Goal: Information Seeking & Learning: Find specific fact

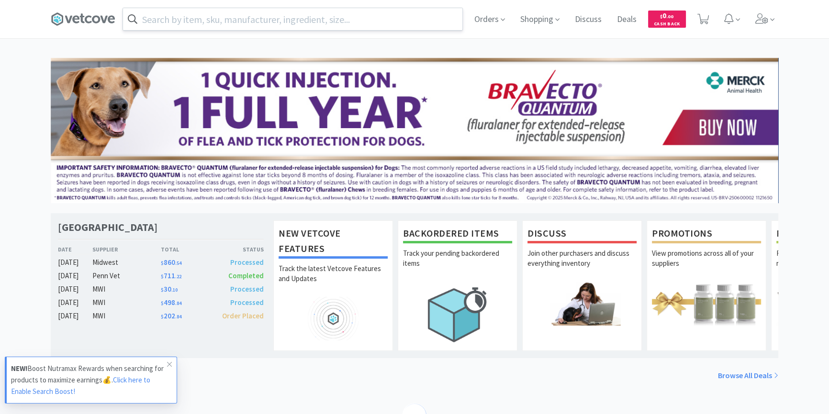
click at [397, 19] on input "text" at bounding box center [292, 19] width 339 height 22
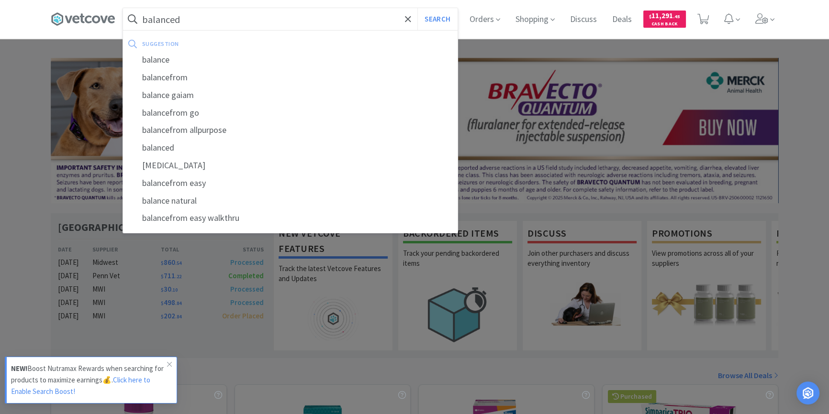
type input "balanced"
click at [417, 8] on button "Search" at bounding box center [437, 19] width 40 height 22
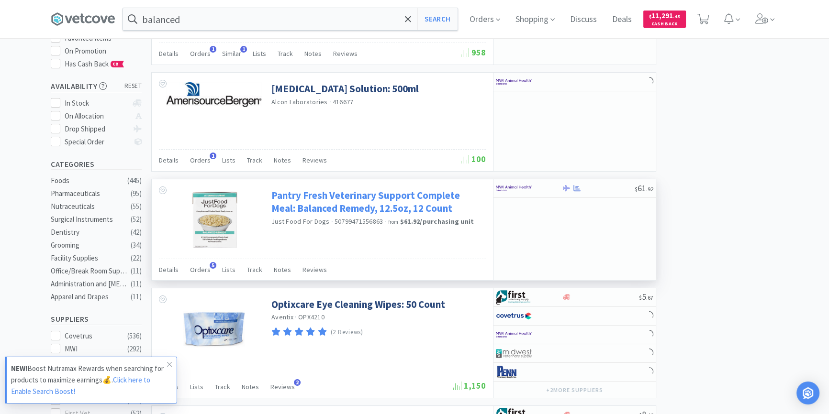
scroll to position [130, 0]
click at [405, 192] on link "Pantry Fresh Veterinary Support Complete Meal: Balanced Remedy, 12.5oz, 12 Count" at bounding box center [377, 201] width 212 height 26
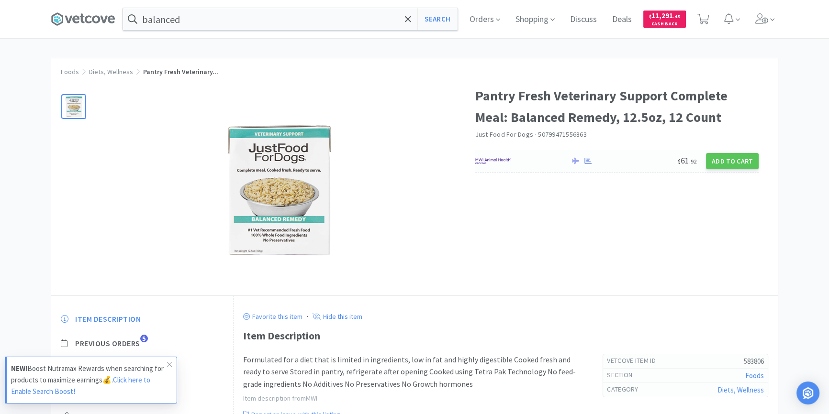
click at [507, 158] on img at bounding box center [493, 161] width 36 height 14
select select "1"
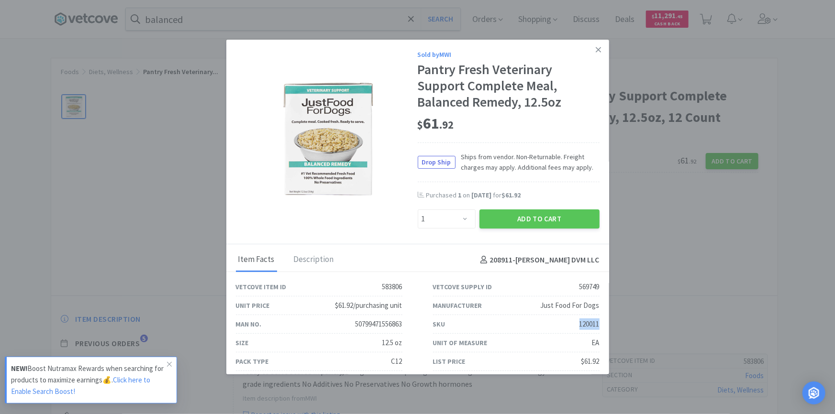
drag, startPoint x: 572, startPoint y: 325, endPoint x: 597, endPoint y: 325, distance: 25.4
click at [597, 325] on div "SKU 120011" at bounding box center [516, 324] width 197 height 19
copy div "120011"
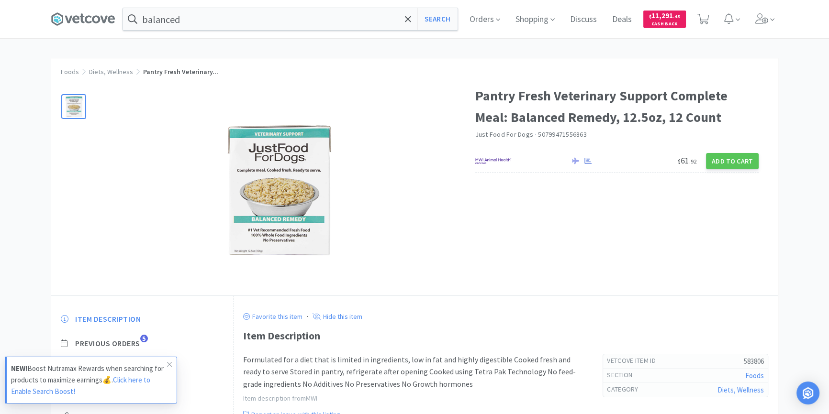
scroll to position [84, 0]
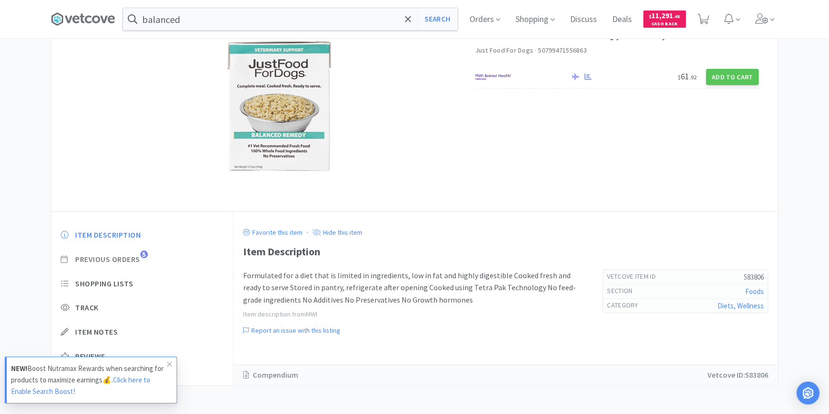
click at [99, 256] on span "Previous Orders" at bounding box center [107, 260] width 65 height 10
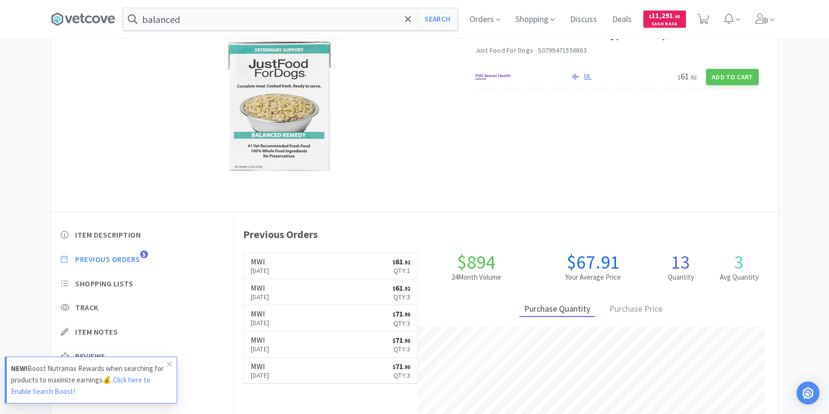
scroll to position [262, 544]
click at [326, 268] on link "MWI [DATE] $ 61 . 92 Qty: 1" at bounding box center [331, 266] width 174 height 26
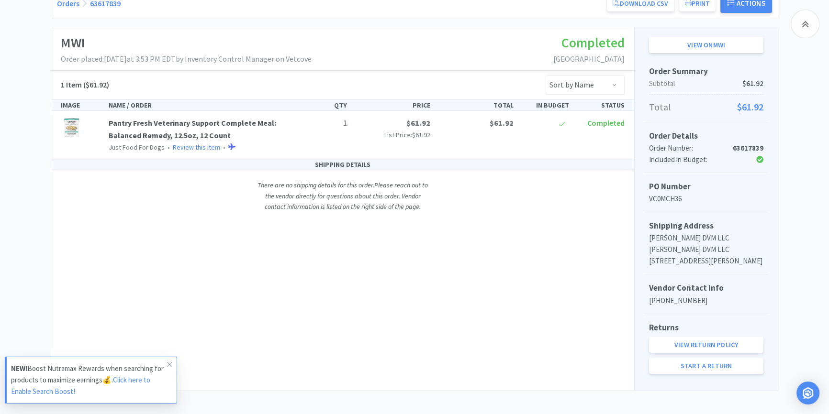
scroll to position [135, 0]
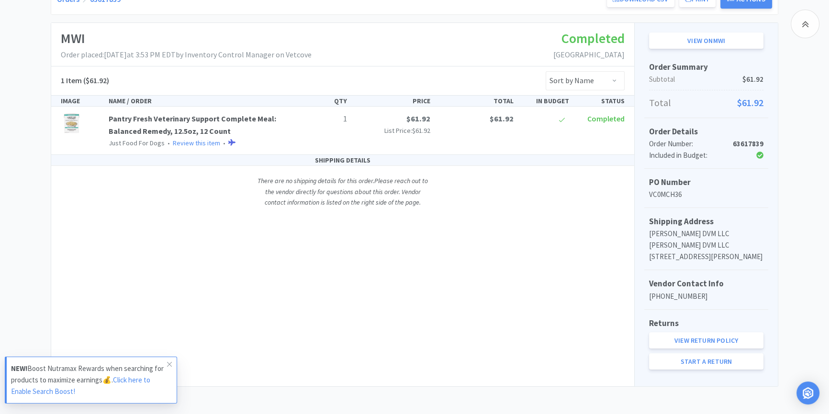
click at [741, 101] on span "$61.92" at bounding box center [750, 102] width 26 height 15
click at [725, 40] on link "View on MWI" at bounding box center [706, 41] width 114 height 16
drag, startPoint x: 733, startPoint y: 143, endPoint x: 780, endPoint y: 140, distance: 47.5
click at [780, 140] on div "[GEOGRAPHIC_DATA] Order Details for #63617839 Orders 63617839 Download CSV Prin…" at bounding box center [414, 170] width 829 height 434
copy strong "63617839"
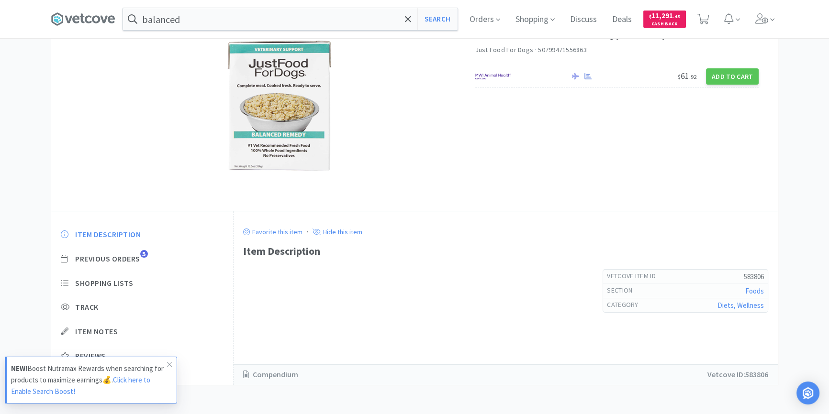
scroll to position [84, 0]
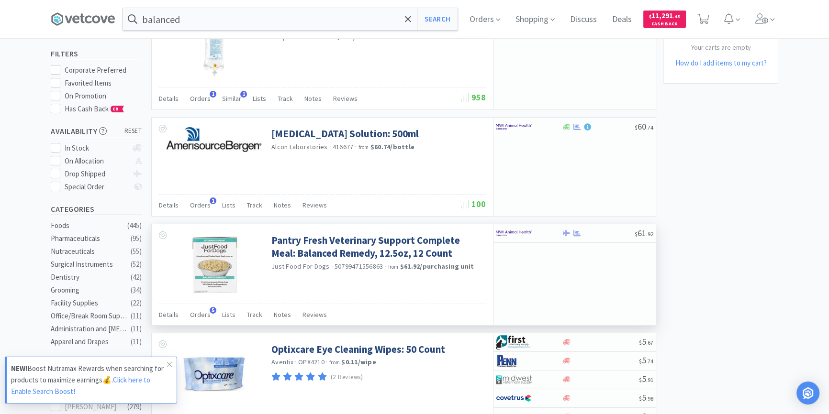
scroll to position [130, 0]
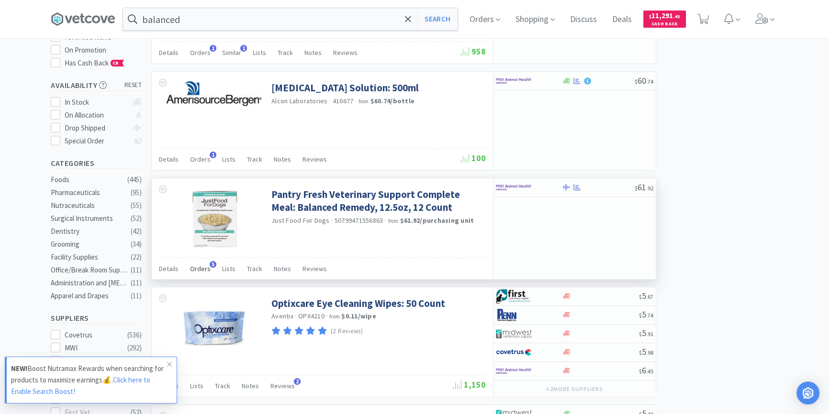
click at [205, 270] on span "Orders" at bounding box center [200, 269] width 21 height 9
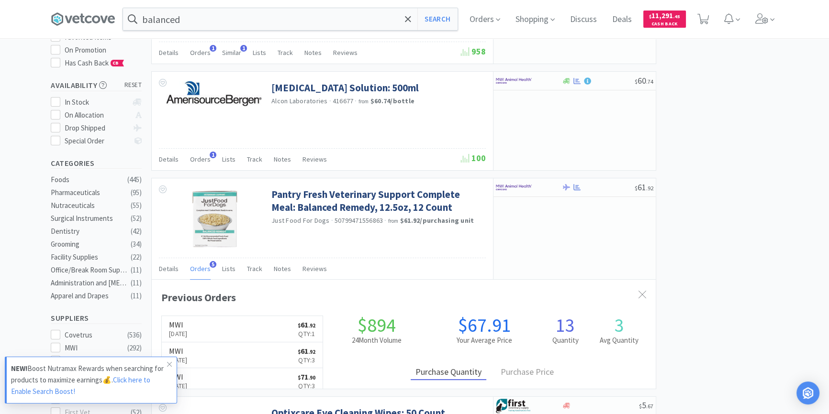
scroll to position [248, 503]
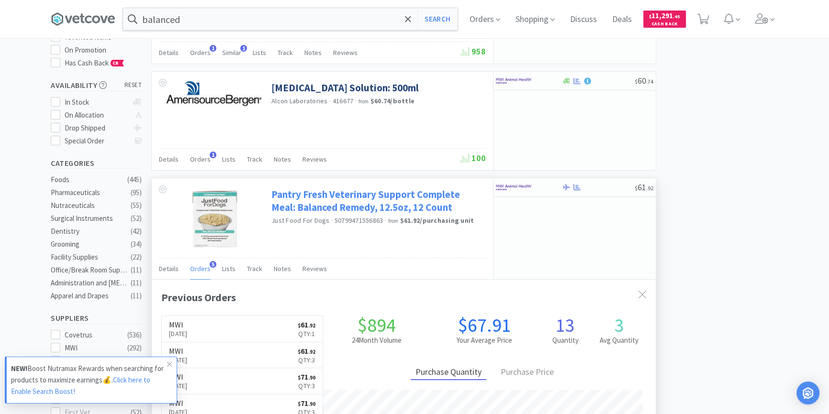
click at [340, 201] on link "Pantry Fresh Veterinary Support Complete Meal: Balanced Remedy, 12.5oz, 12 Count" at bounding box center [377, 201] width 212 height 26
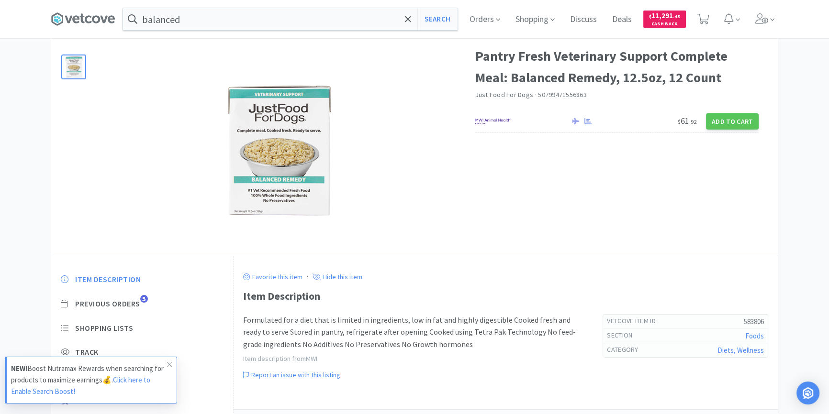
scroll to position [84, 0]
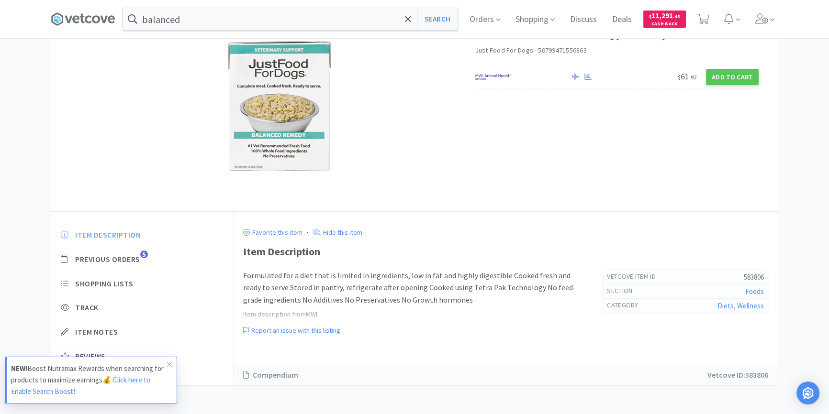
click at [101, 233] on span "Item Description" at bounding box center [108, 235] width 66 height 10
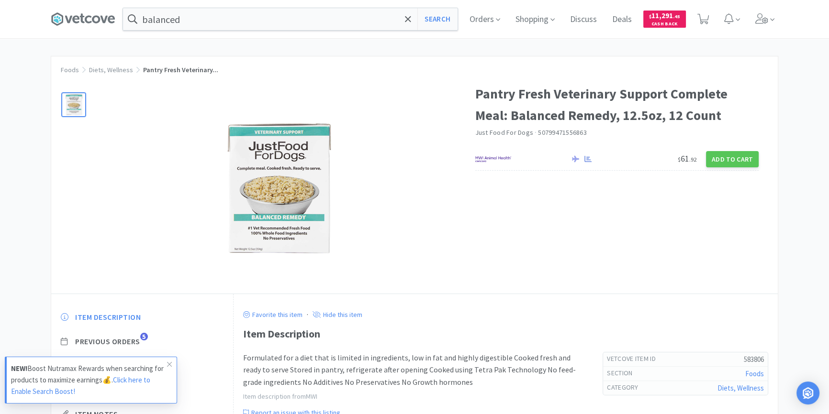
scroll to position [0, 0]
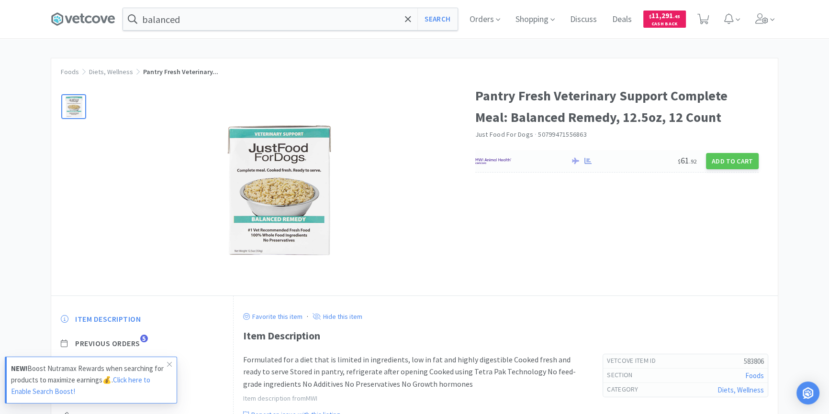
click at [486, 159] on img at bounding box center [493, 161] width 36 height 14
select select "1"
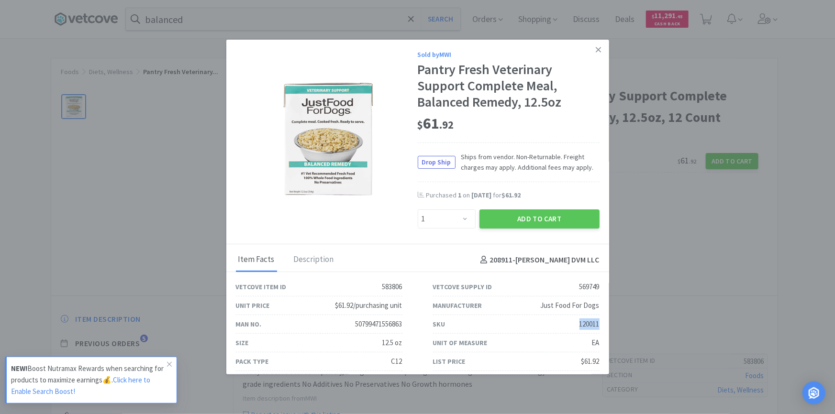
drag, startPoint x: 570, startPoint y: 324, endPoint x: 602, endPoint y: 323, distance: 32.1
click at [602, 323] on div "SKU 120011" at bounding box center [516, 324] width 197 height 19
copy div "120011"
drag, startPoint x: 593, startPoint y: 50, endPoint x: 586, endPoint y: 72, distance: 23.3
click at [596, 50] on icon at bounding box center [598, 49] width 5 height 9
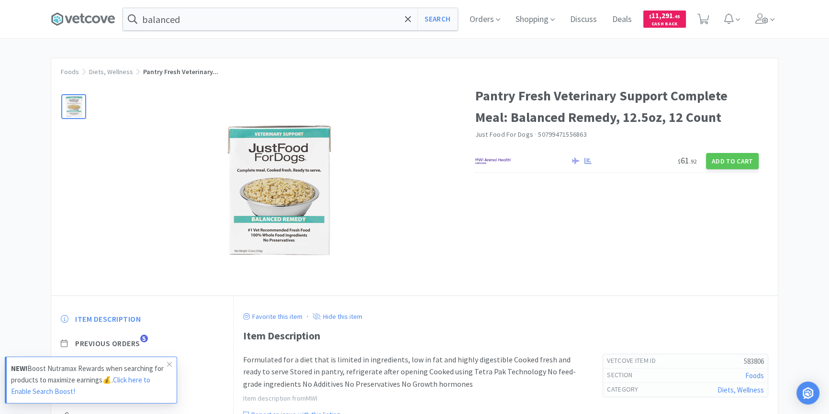
scroll to position [84, 0]
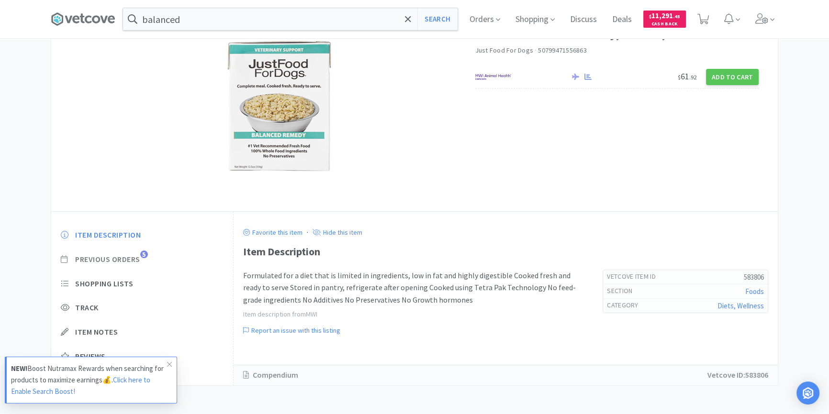
click at [112, 261] on span "Previous Orders" at bounding box center [107, 260] width 65 height 10
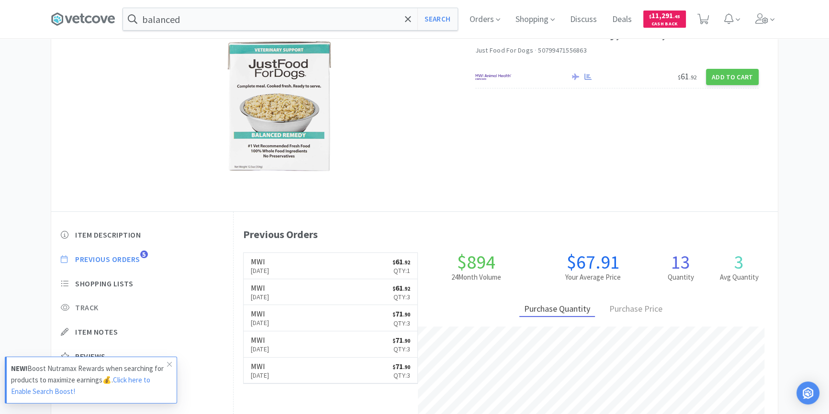
scroll to position [262, 544]
